Goal: Navigation & Orientation: Understand site structure

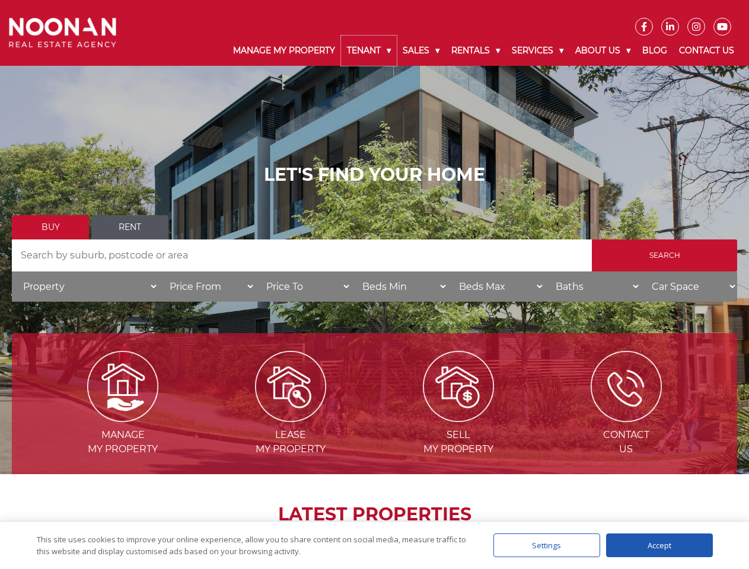
click at [369, 50] on link "Tenant" at bounding box center [369, 51] width 56 height 30
click at [422, 50] on link "Sales" at bounding box center [421, 51] width 49 height 30
click at [476, 50] on link "Rentals" at bounding box center [475, 51] width 60 height 30
click at [539, 50] on link "Services" at bounding box center [537, 51] width 63 height 30
click at [604, 50] on link "About Us" at bounding box center [602, 51] width 67 height 30
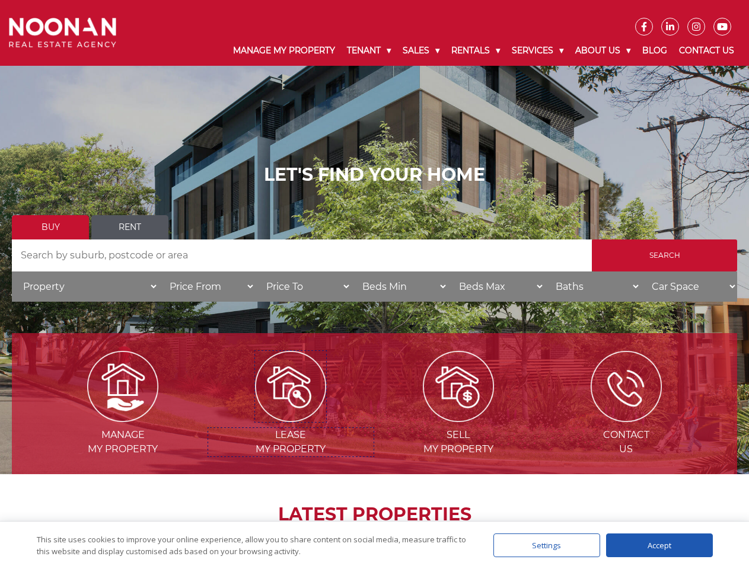
click at [291, 418] on img at bounding box center [290, 386] width 71 height 71
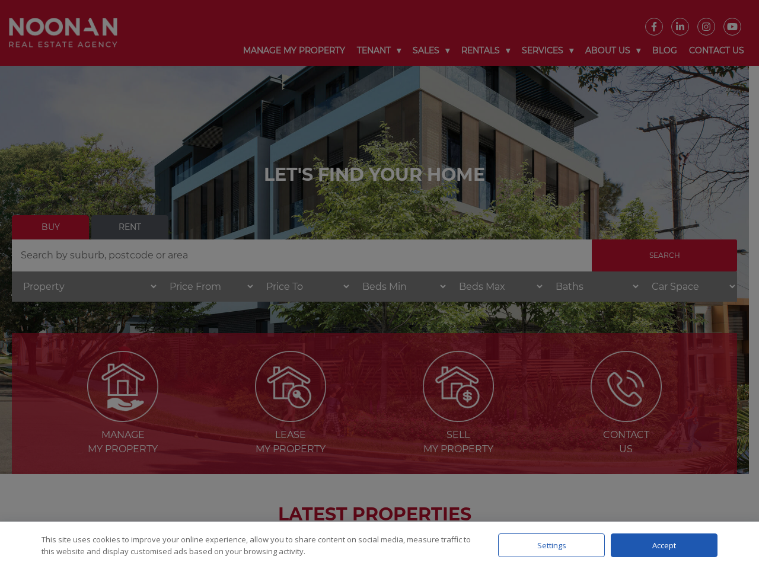
click at [547, 546] on div "Settings" at bounding box center [551, 546] width 107 height 24
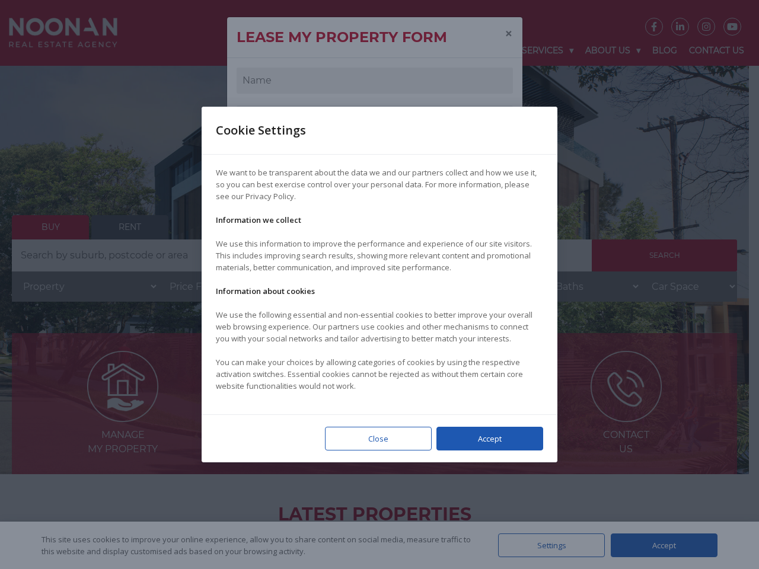
click at [660, 546] on div at bounding box center [379, 284] width 759 height 569
